Goal: Task Accomplishment & Management: Manage account settings

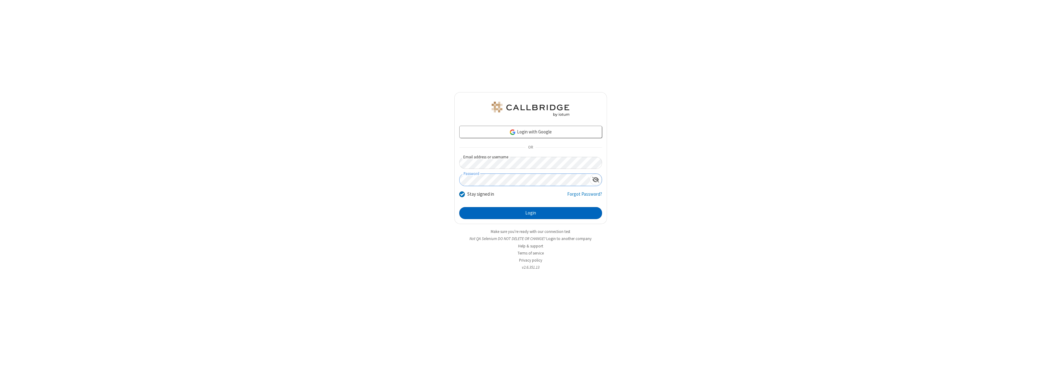
click at [530, 213] on button "Login" at bounding box center [530, 213] width 143 height 12
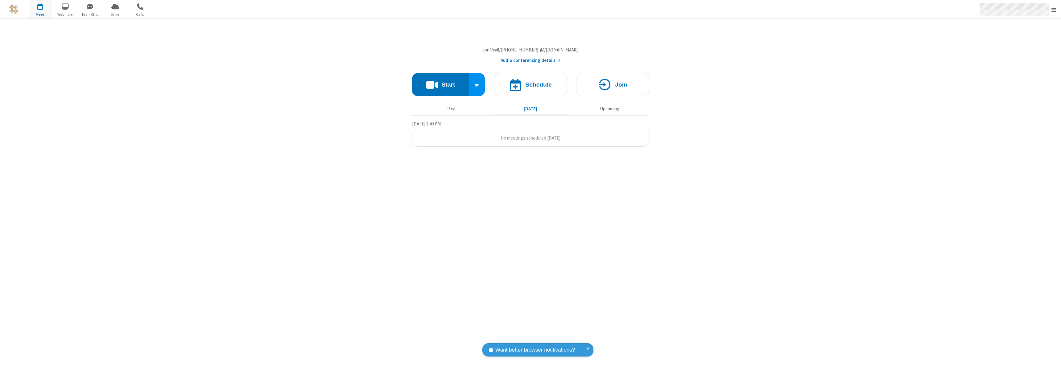
click at [1054, 10] on span "Open menu" at bounding box center [1053, 10] width 5 height 6
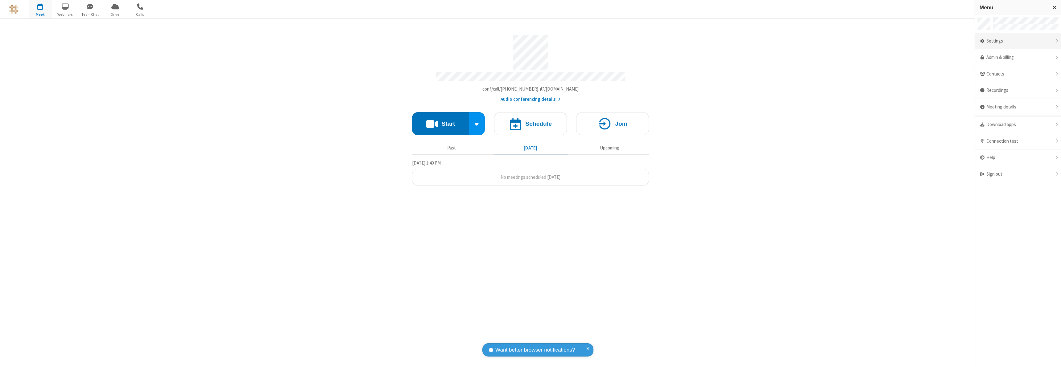
click at [1018, 41] on div "Settings" at bounding box center [1018, 41] width 86 height 17
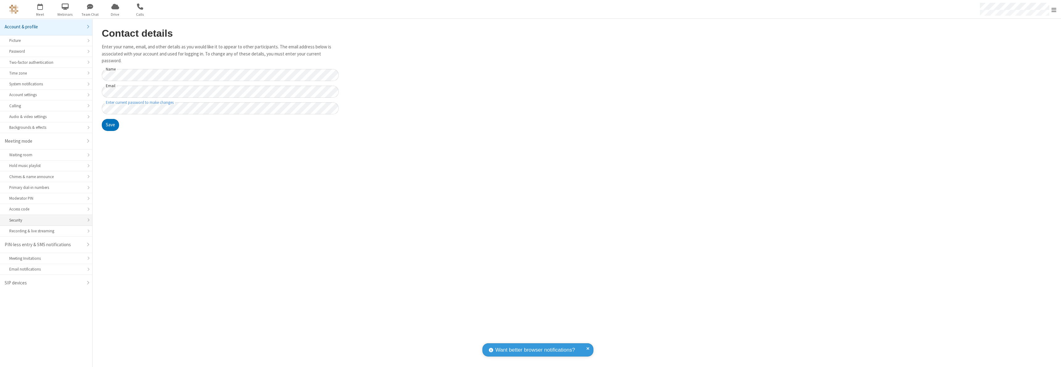
click at [46, 220] on div "Security" at bounding box center [46, 220] width 74 height 6
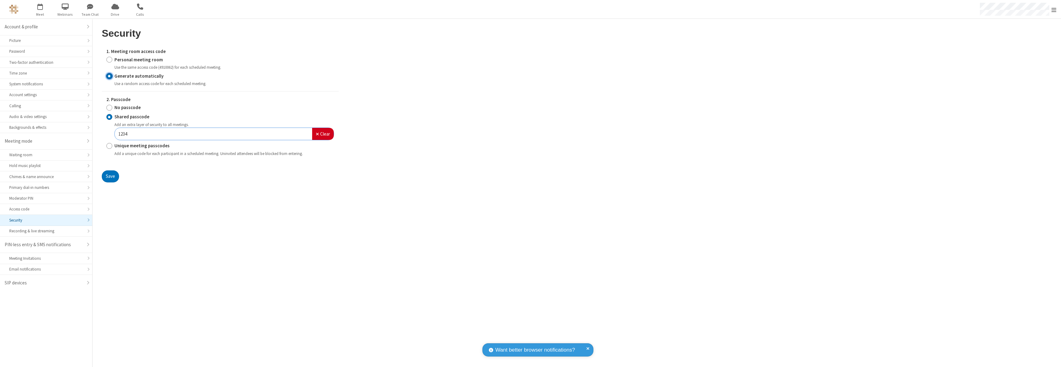
click at [109, 76] on input "Generate automatically" at bounding box center [109, 76] width 6 height 6
click at [109, 117] on input "Shared passcode" at bounding box center [109, 117] width 6 height 6
type input "1234"
click at [110, 176] on button "Save" at bounding box center [110, 177] width 17 height 12
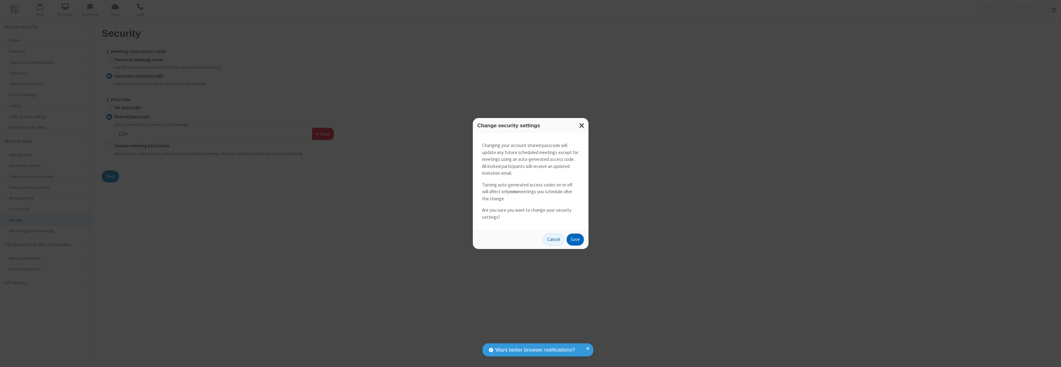
click at [575, 240] on button "Save" at bounding box center [575, 240] width 17 height 12
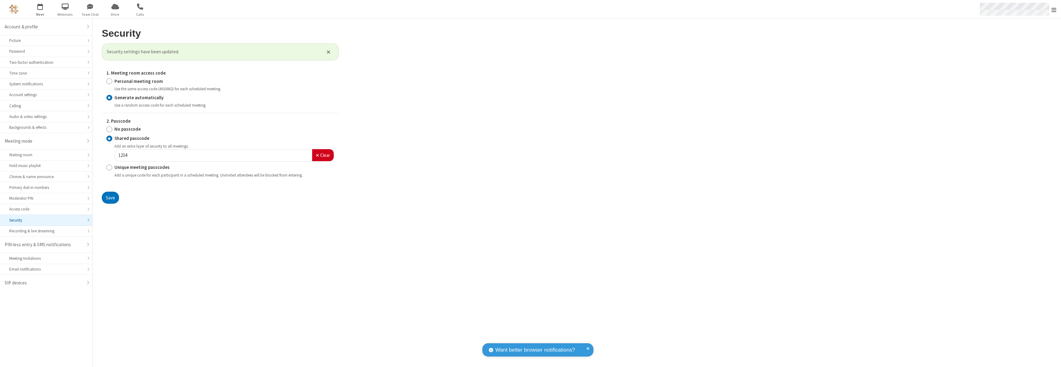
click at [1054, 10] on span "Open menu" at bounding box center [1053, 10] width 5 height 6
click at [40, 9] on span "button" at bounding box center [40, 6] width 23 height 10
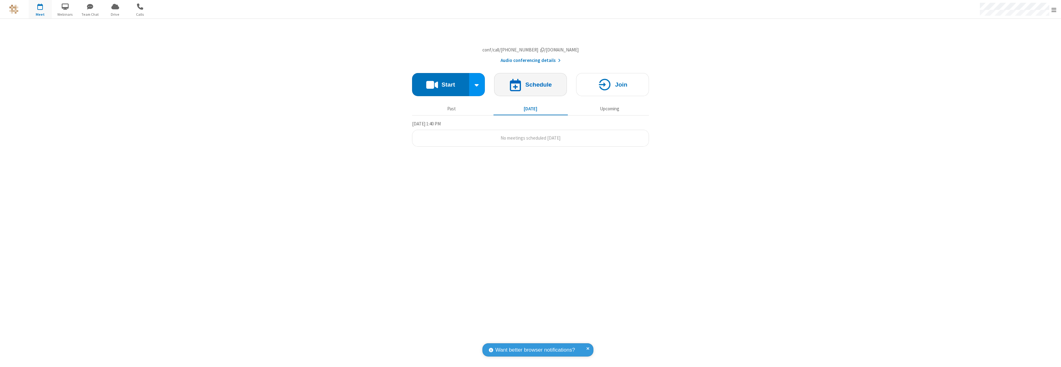
click at [530, 88] on h4 "Schedule" at bounding box center [538, 85] width 27 height 6
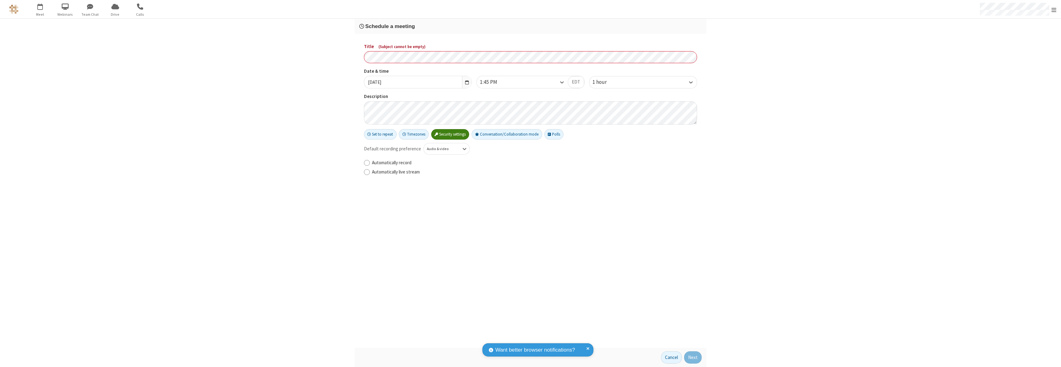
click at [530, 26] on h3 "Schedule a meeting" at bounding box center [530, 26] width 342 height 6
click at [693, 358] on button "Next" at bounding box center [693, 358] width 18 height 12
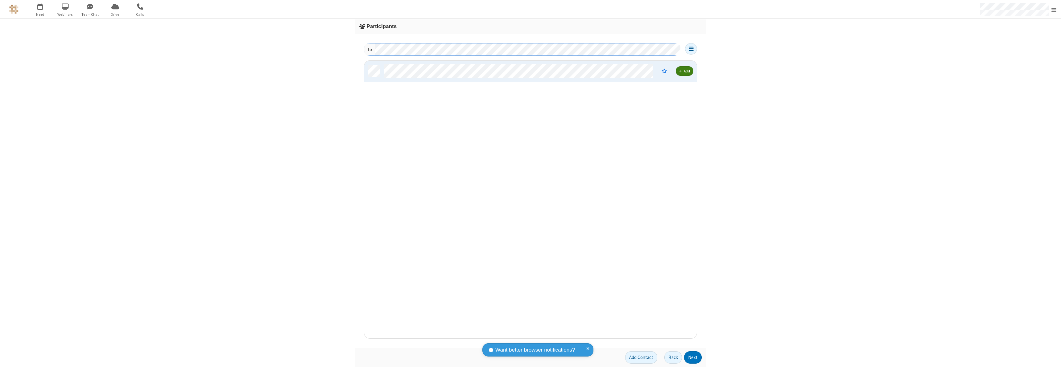
scroll to position [273, 328]
click at [693, 358] on button "Next" at bounding box center [693, 358] width 18 height 12
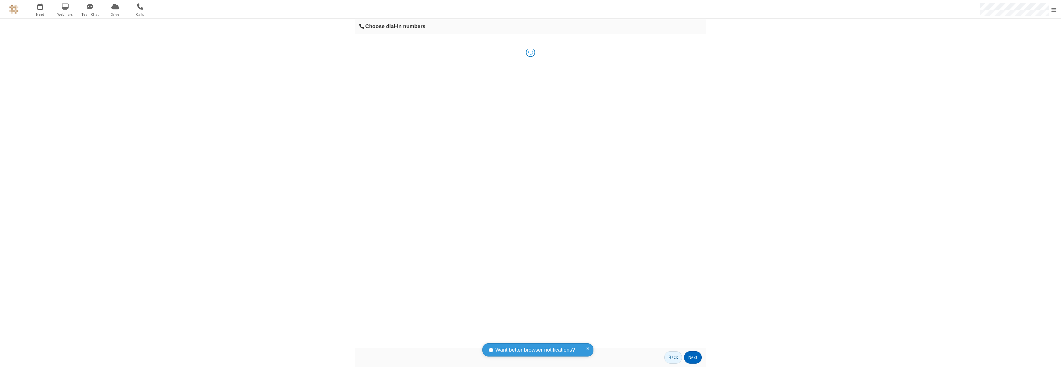
click at [693, 358] on button "Next" at bounding box center [693, 358] width 18 height 12
click at [688, 358] on button "Schedule" at bounding box center [689, 358] width 26 height 12
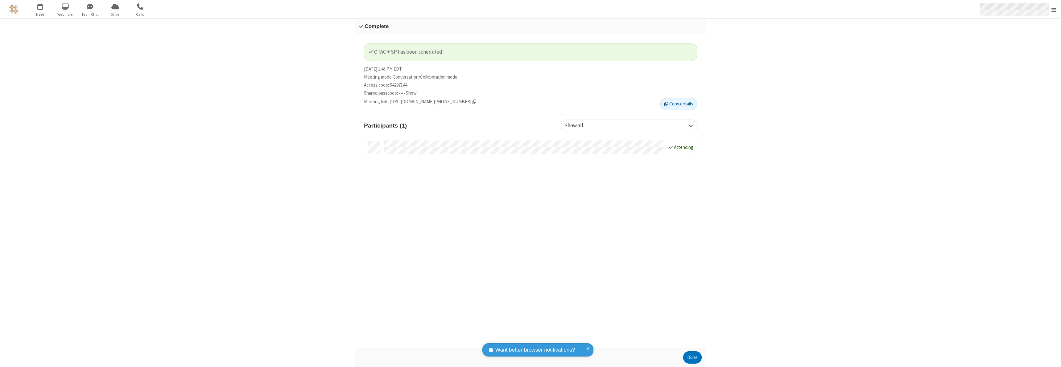
click at [1054, 9] on span "Open menu" at bounding box center [1053, 10] width 5 height 6
click at [1020, 174] on div "Sign out" at bounding box center [1018, 174] width 86 height 16
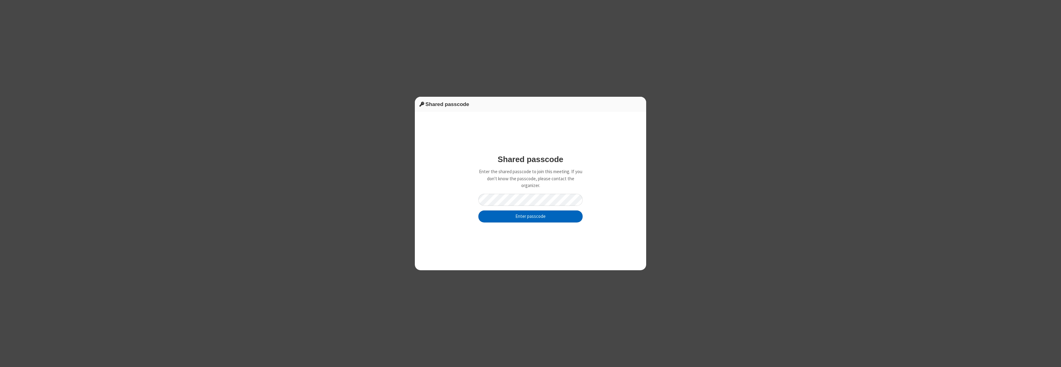
click at [530, 216] on button "Enter passcode" at bounding box center [530, 217] width 104 height 12
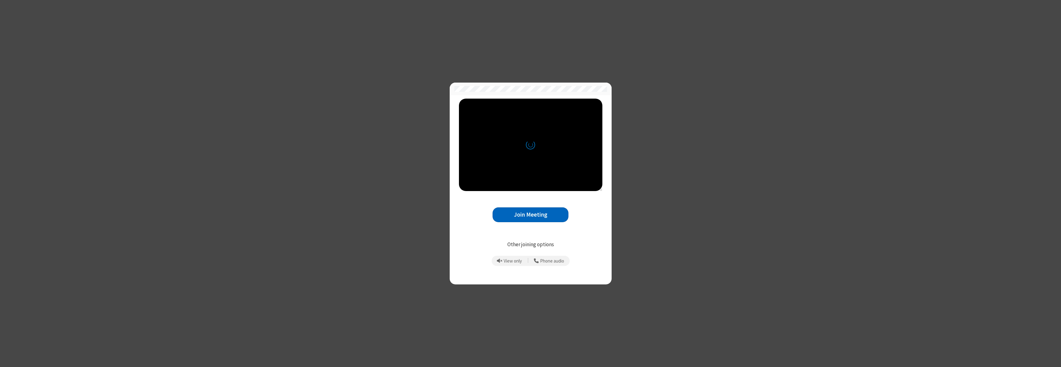
click at [530, 215] on button "Join Meeting" at bounding box center [531, 215] width 76 height 15
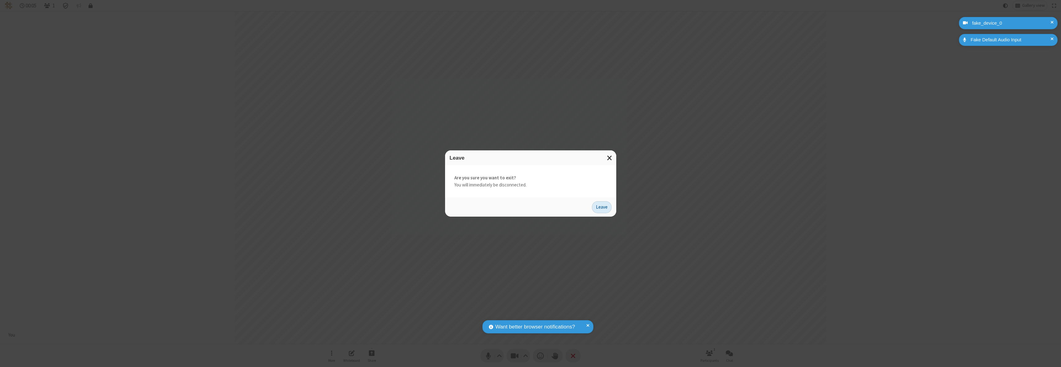
click at [602, 207] on button "Leave" at bounding box center [602, 207] width 20 height 12
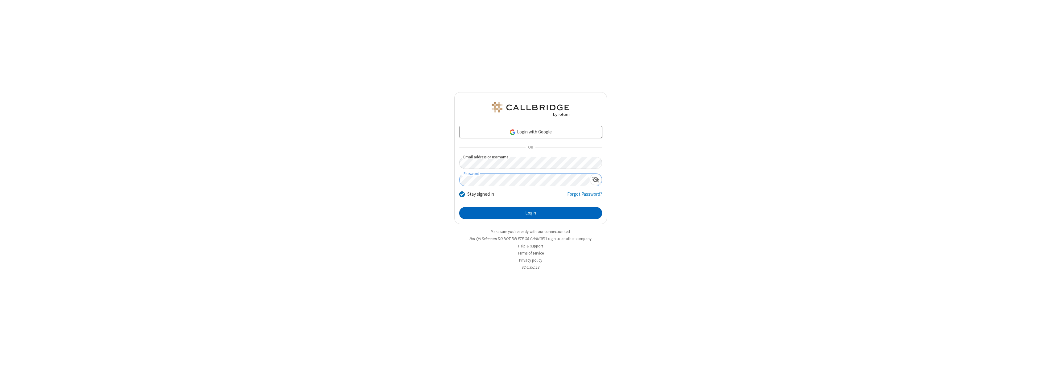
click at [530, 213] on button "Login" at bounding box center [530, 213] width 143 height 12
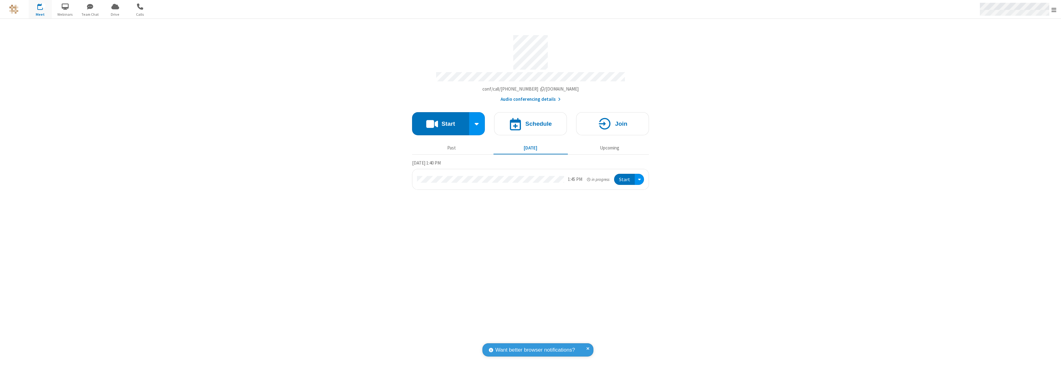
click at [1054, 10] on span "Open menu" at bounding box center [1053, 10] width 5 height 6
click at [1018, 41] on div "Settings" at bounding box center [1018, 41] width 86 height 17
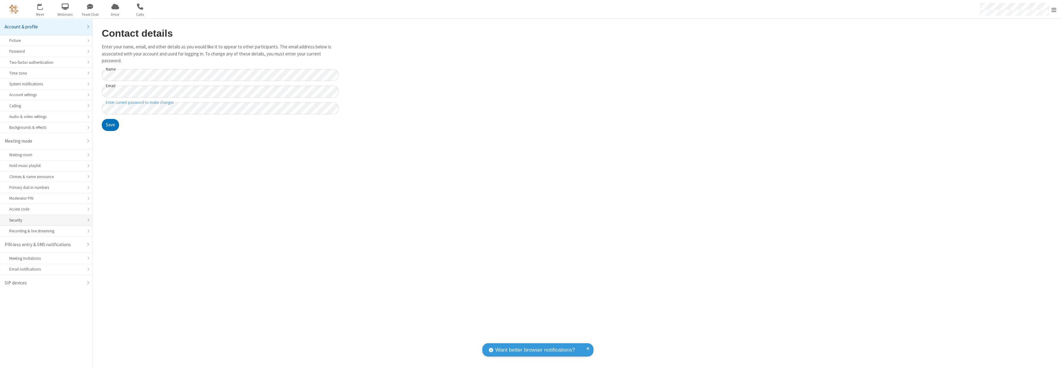
click at [46, 220] on div "Security" at bounding box center [46, 220] width 74 height 6
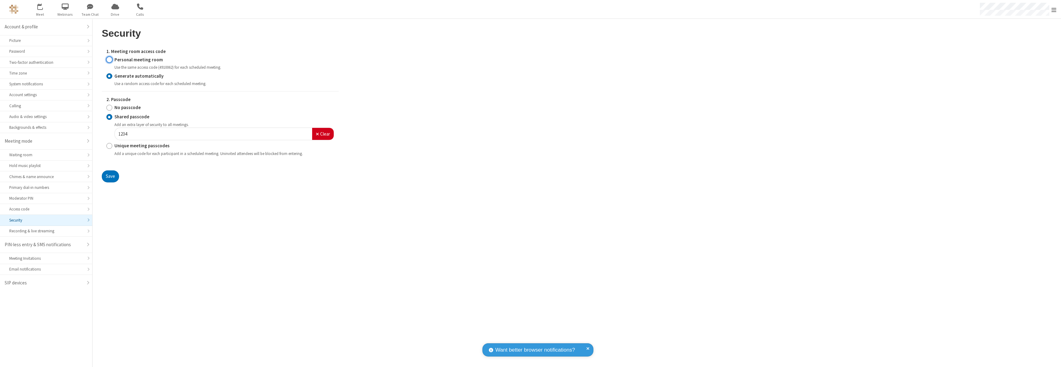
click at [109, 60] on input "Personal meeting room" at bounding box center [109, 59] width 6 height 6
radio input "true"
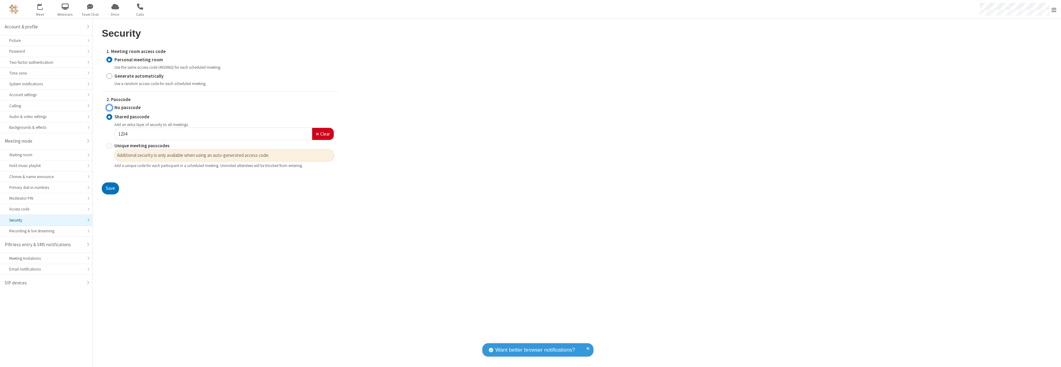
click at [109, 108] on input "No passcode" at bounding box center [109, 108] width 6 height 6
radio input "true"
click at [110, 183] on button "Save" at bounding box center [110, 189] width 17 height 12
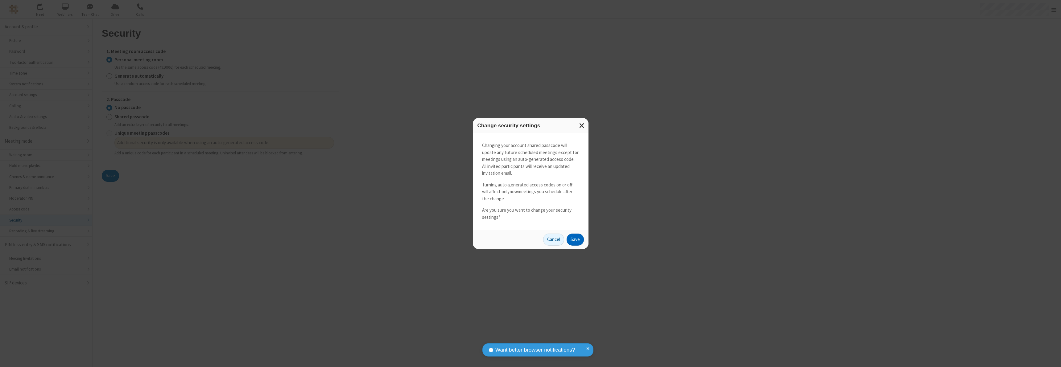
click at [575, 240] on button "Save" at bounding box center [575, 240] width 17 height 12
